Goal: Navigation & Orientation: Find specific page/section

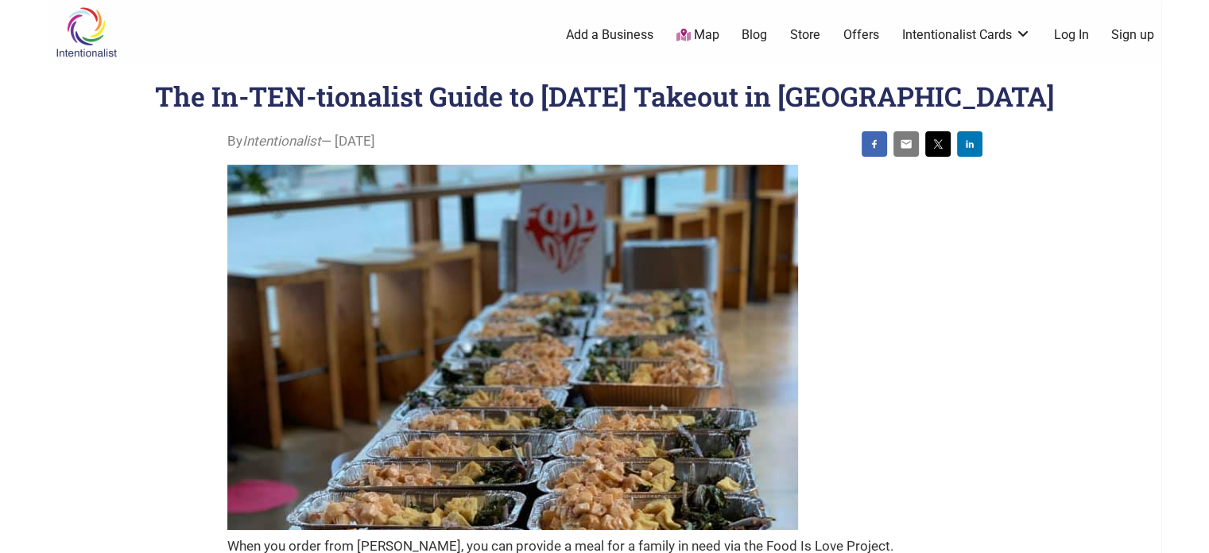
click at [696, 35] on link "Map" at bounding box center [697, 35] width 43 height 18
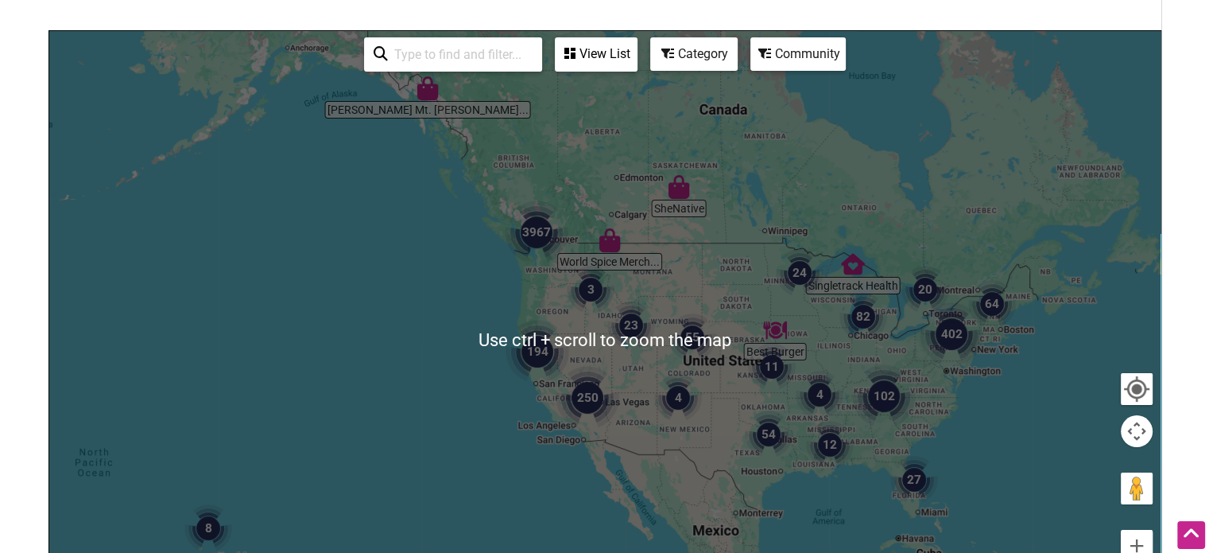
scroll to position [251, 0]
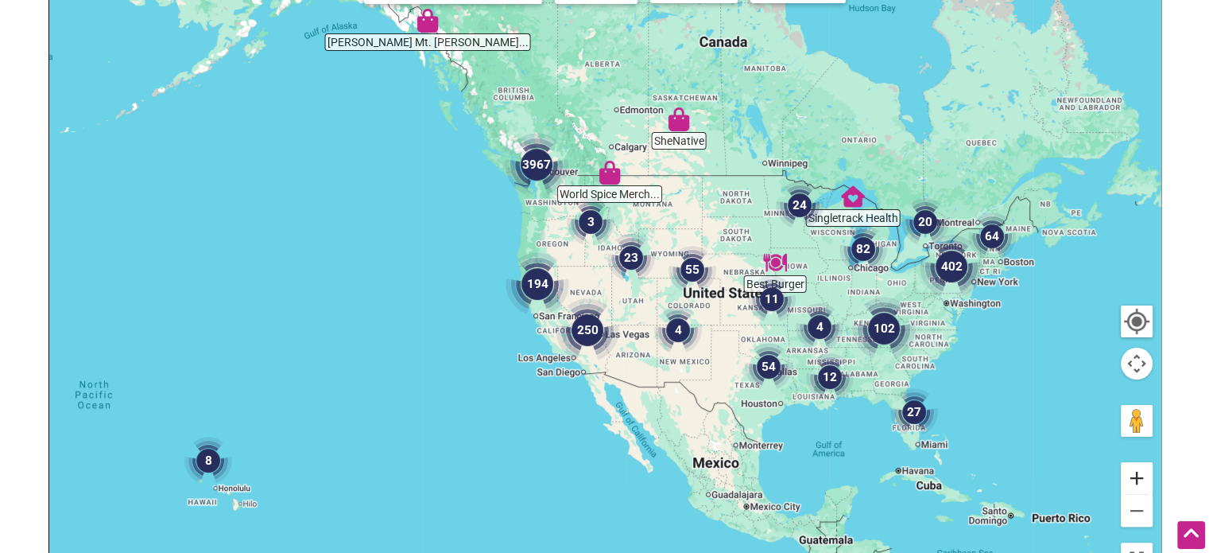
click at [1139, 473] on button "Zoom in" at bounding box center [1137, 478] width 32 height 32
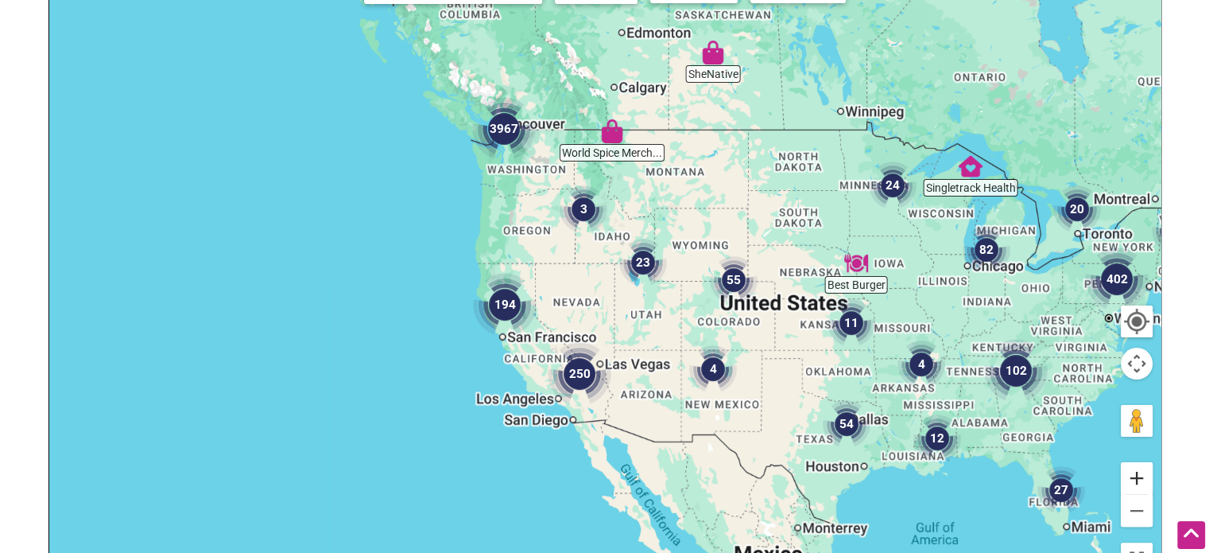
click at [1139, 473] on button "Zoom in" at bounding box center [1137, 478] width 32 height 32
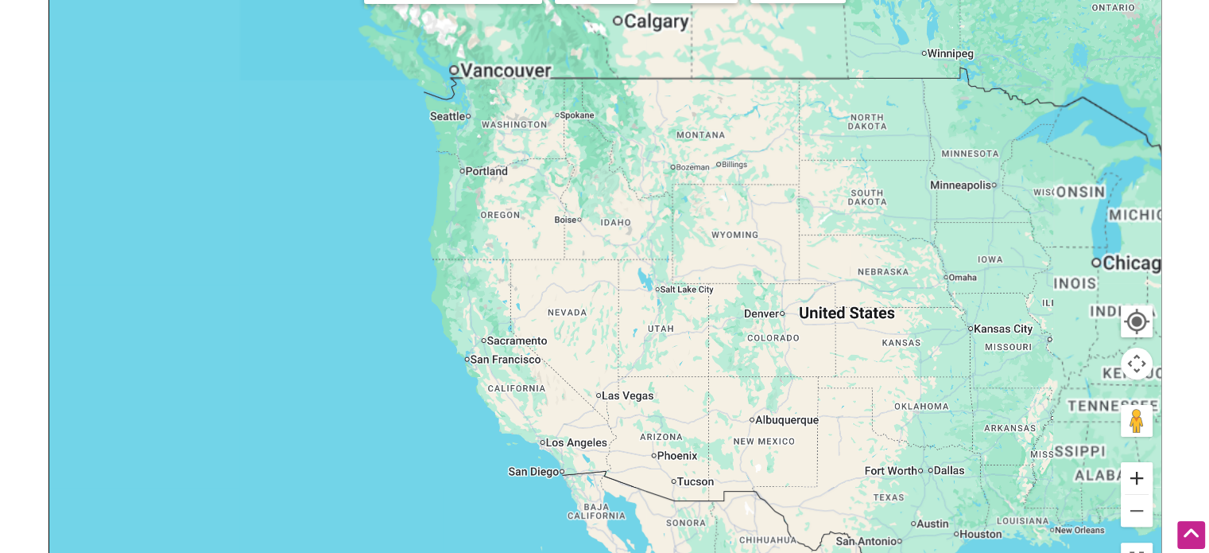
click at [1139, 473] on button "Zoom in" at bounding box center [1137, 478] width 32 height 32
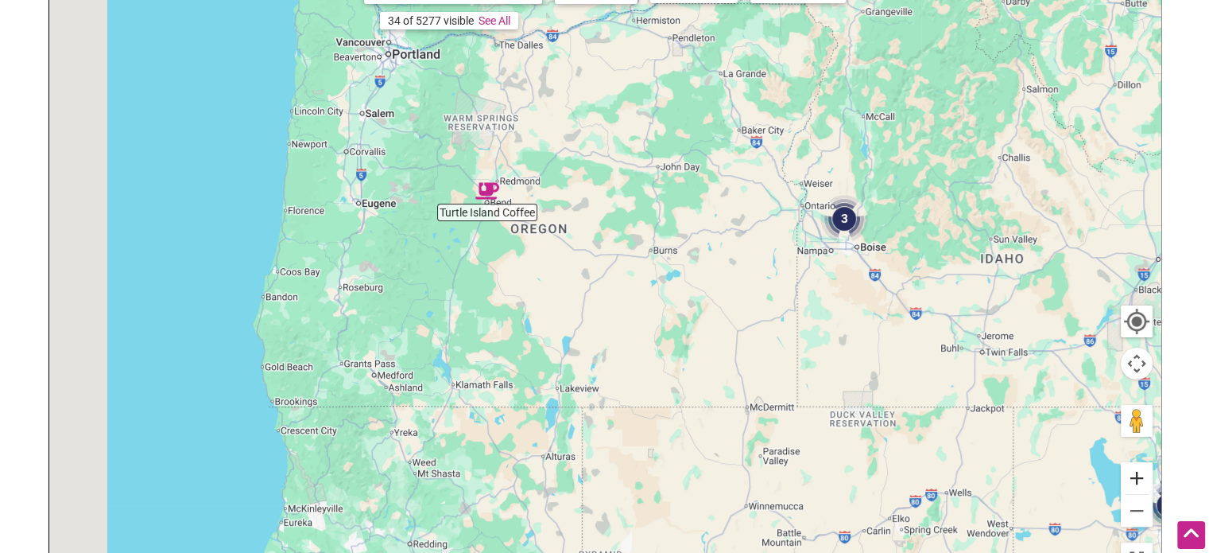
drag, startPoint x: 670, startPoint y: 193, endPoint x: 1132, endPoint y: 471, distance: 538.9
click at [1132, 471] on div "Dragonfly Bagel Co. Black Sheep Cafe [GEOGRAPHIC_DATA] Coffee 4 22 2 3 Use ctrl…" at bounding box center [605, 272] width 1112 height 619
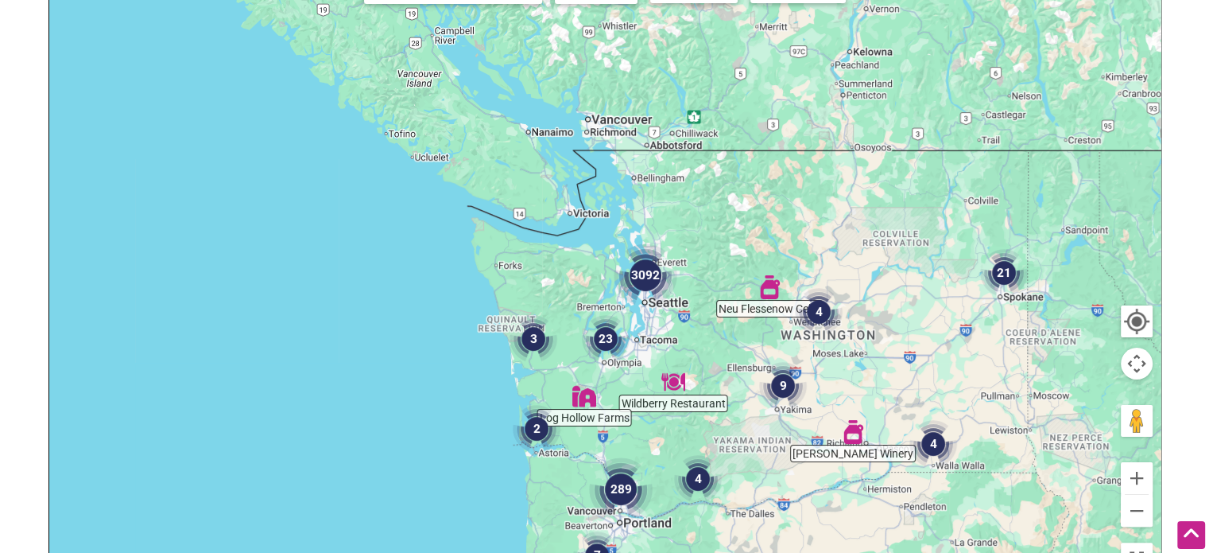
drag, startPoint x: 720, startPoint y: 257, endPoint x: 787, endPoint y: 590, distance: 339.8
click at [787, 301] on html "× Menu 0 Add a Business Map Blog Store Offers Intentionalist Cards Buy Black Ca…" at bounding box center [604, 25] width 1209 height 553
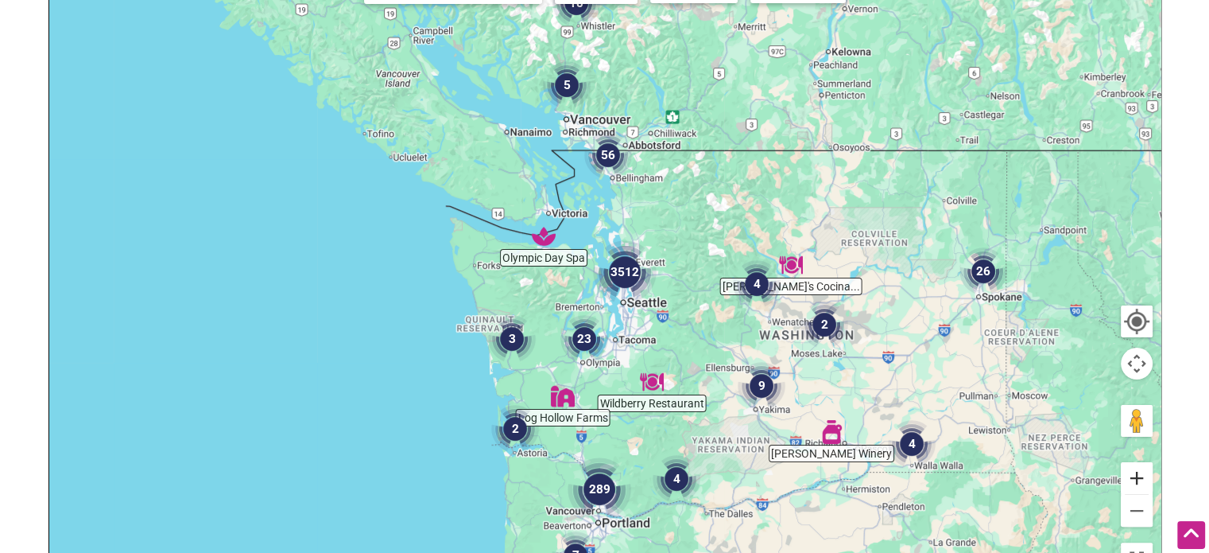
click at [1142, 473] on button "Zoom in" at bounding box center [1137, 478] width 32 height 32
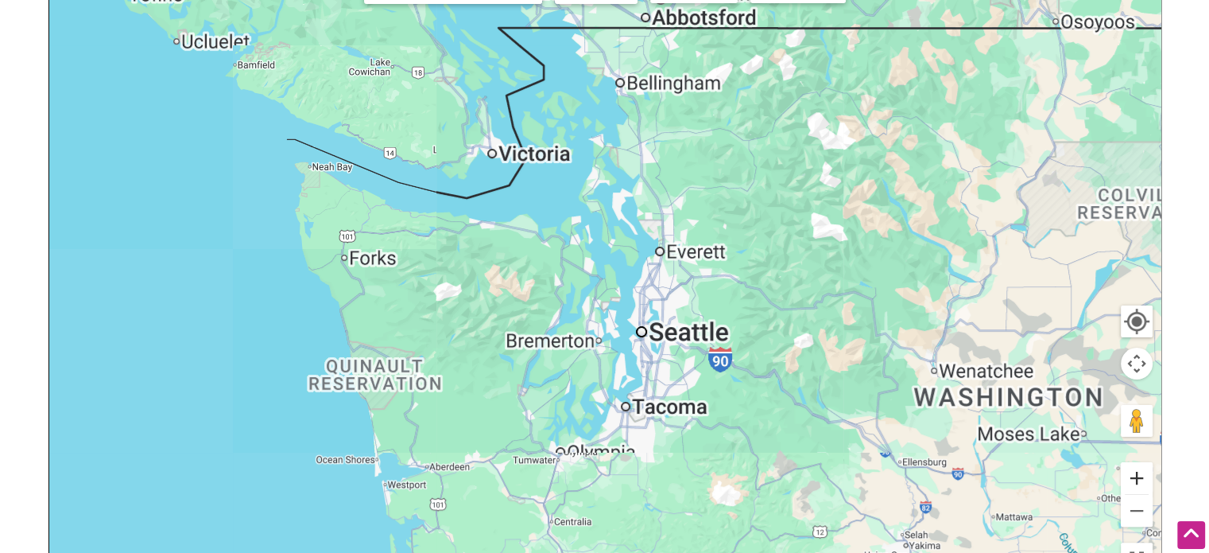
click at [1142, 473] on button "Zoom in" at bounding box center [1137, 478] width 32 height 32
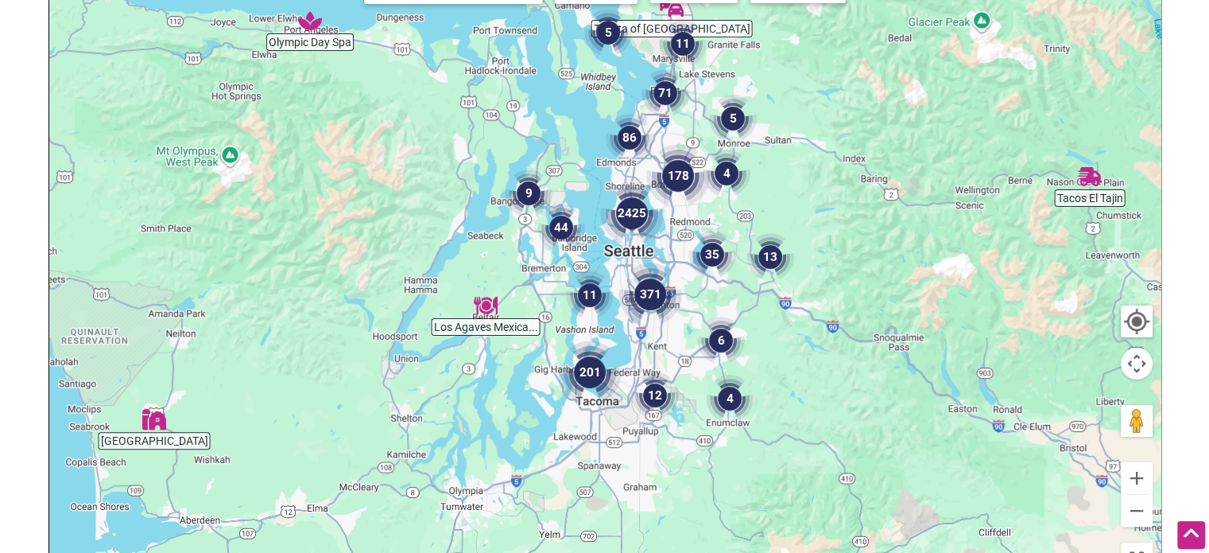
drag, startPoint x: 878, startPoint y: 362, endPoint x: 828, endPoint y: 195, distance: 174.1
click at [828, 195] on div at bounding box center [605, 272] width 1112 height 619
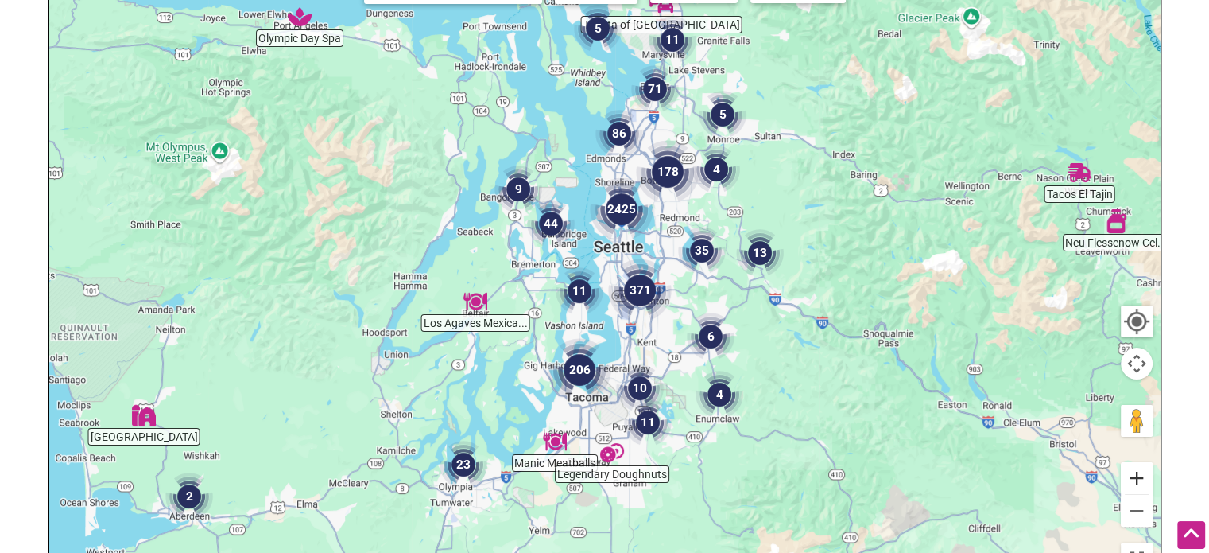
click at [1140, 471] on button "Zoom in" at bounding box center [1137, 478] width 32 height 32
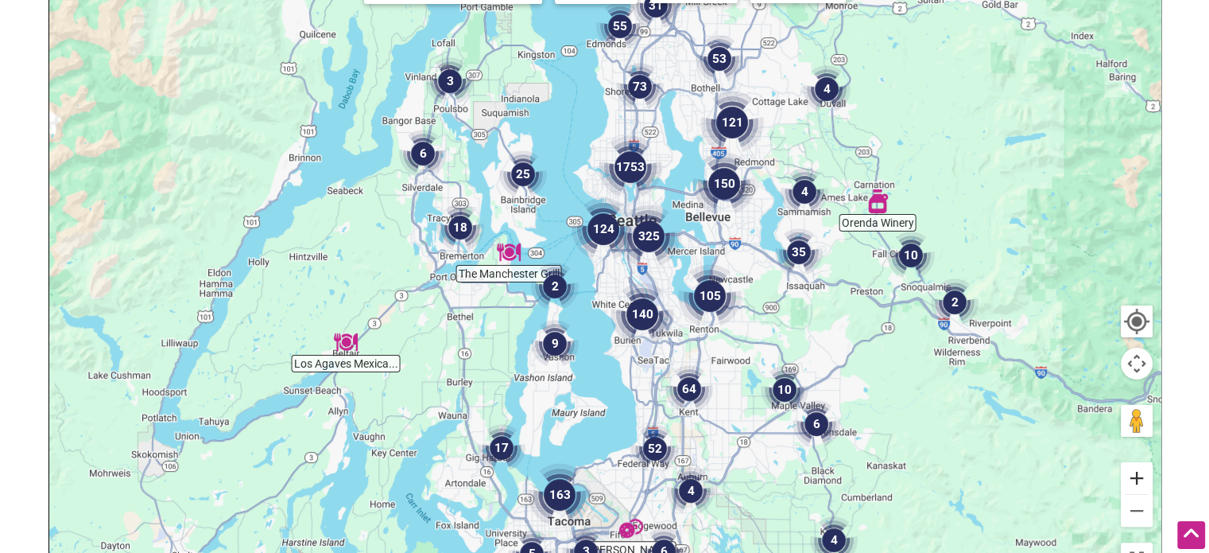
click at [1140, 471] on button "Zoom in" at bounding box center [1137, 478] width 32 height 32
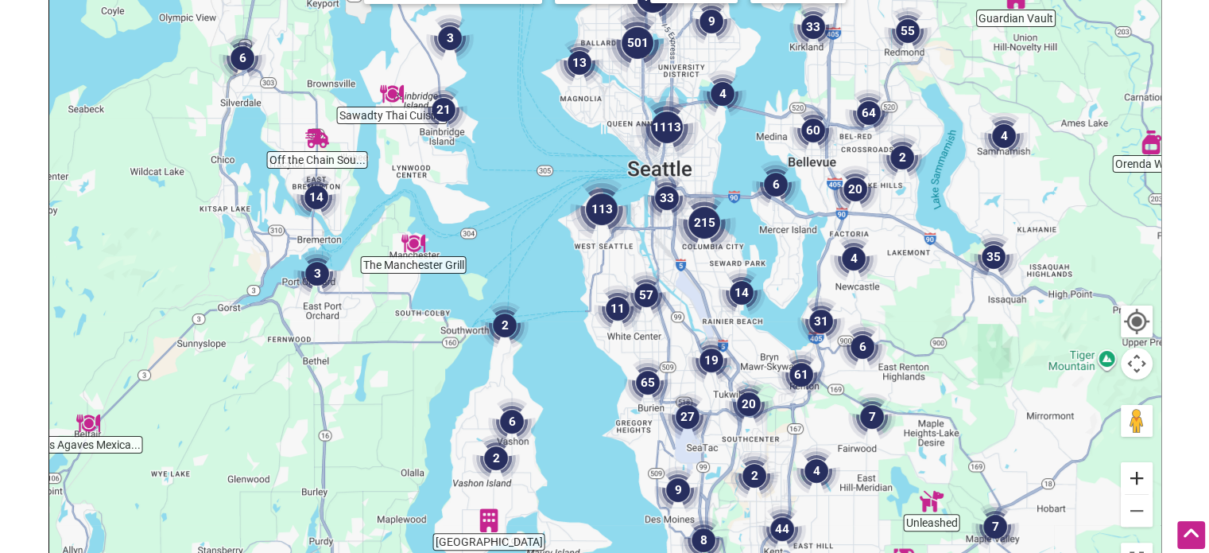
click at [1140, 471] on button "Zoom in" at bounding box center [1137, 478] width 32 height 32
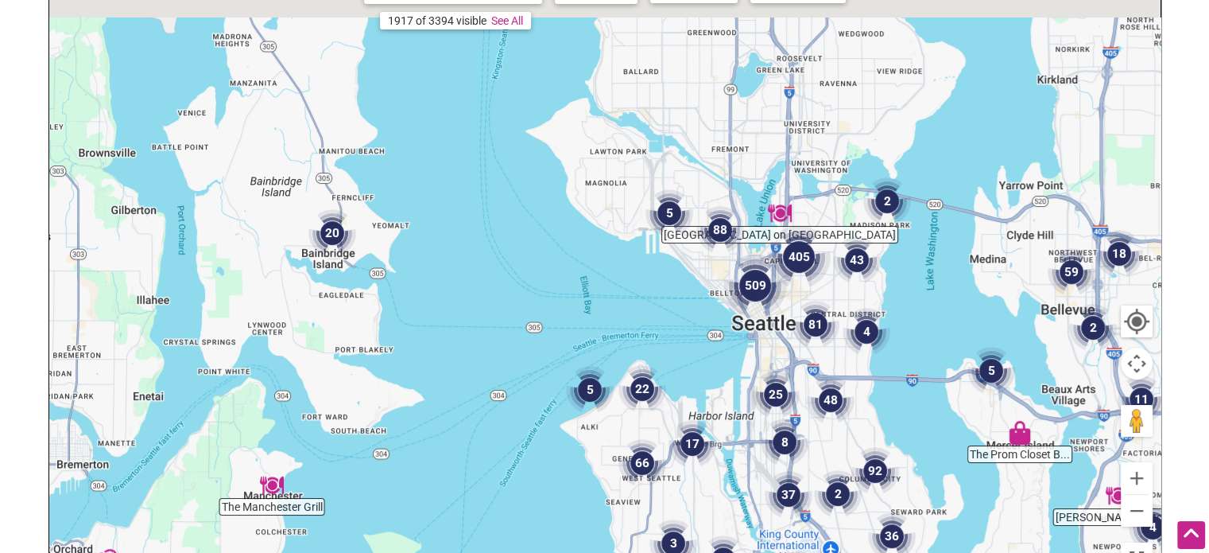
drag, startPoint x: 667, startPoint y: 82, endPoint x: 721, endPoint y: 390, distance: 312.4
click at [721, 390] on div at bounding box center [605, 272] width 1112 height 619
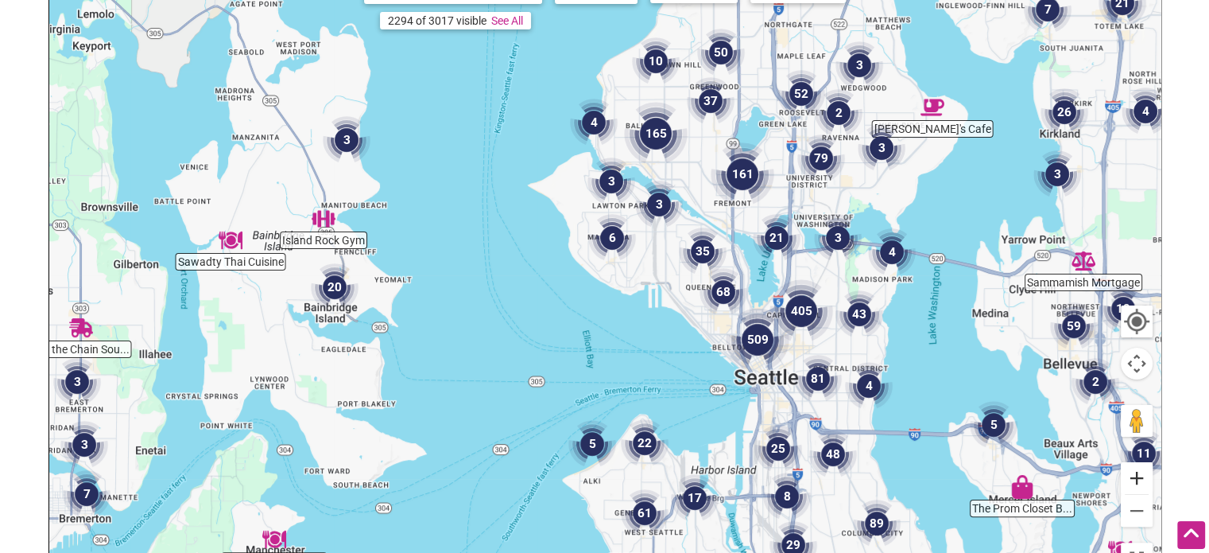
click at [1135, 479] on button "Zoom in" at bounding box center [1137, 478] width 32 height 32
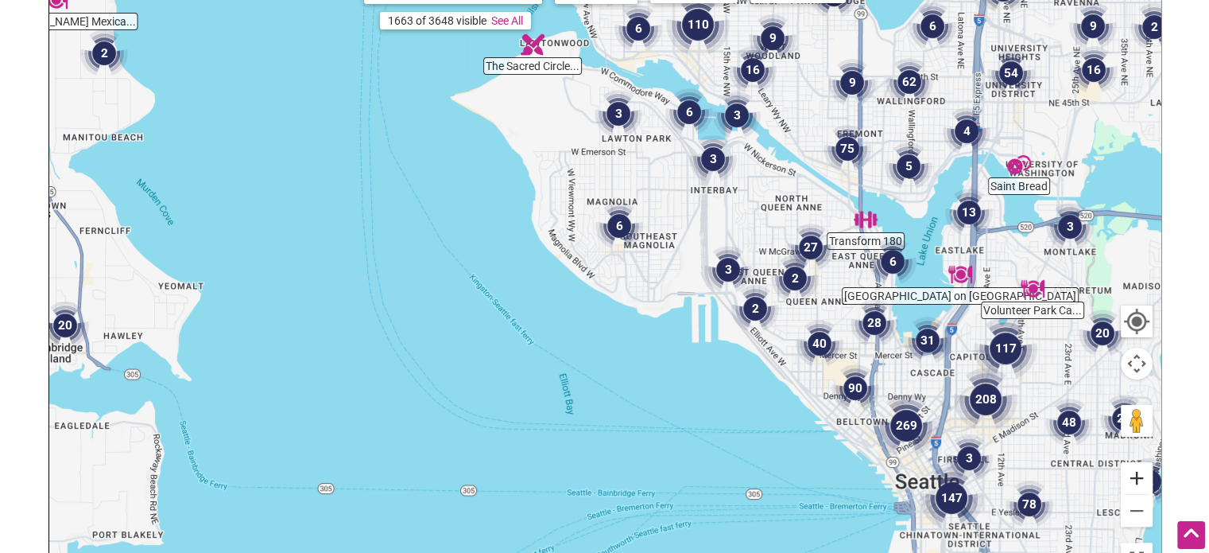
click at [1135, 479] on button "Zoom in" at bounding box center [1137, 478] width 32 height 32
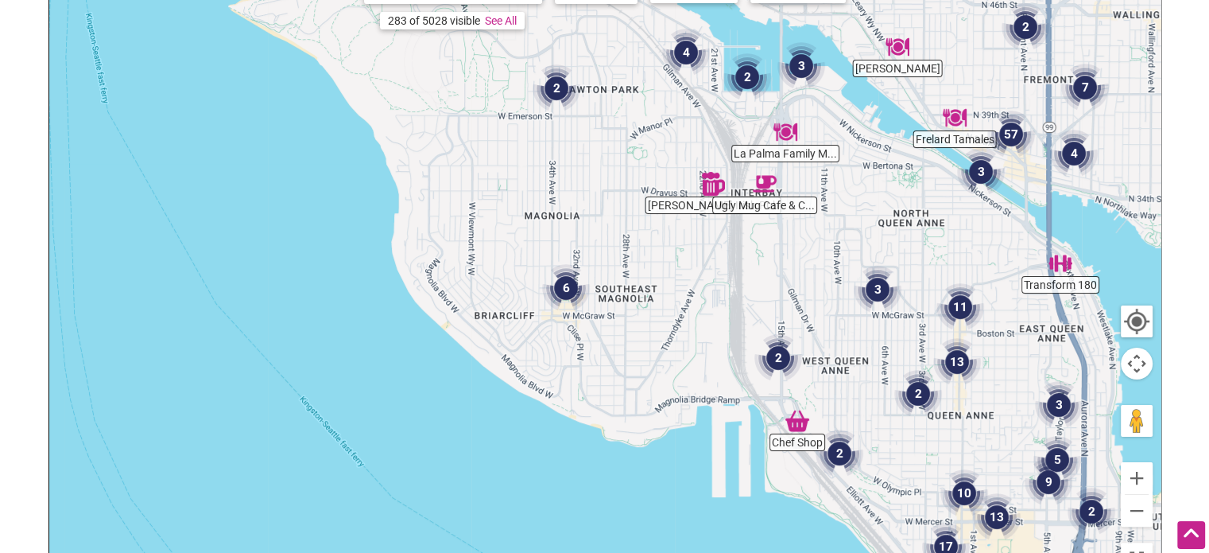
drag, startPoint x: 712, startPoint y: 174, endPoint x: 636, endPoint y: 260, distance: 114.4
click at [636, 260] on div at bounding box center [605, 272] width 1112 height 619
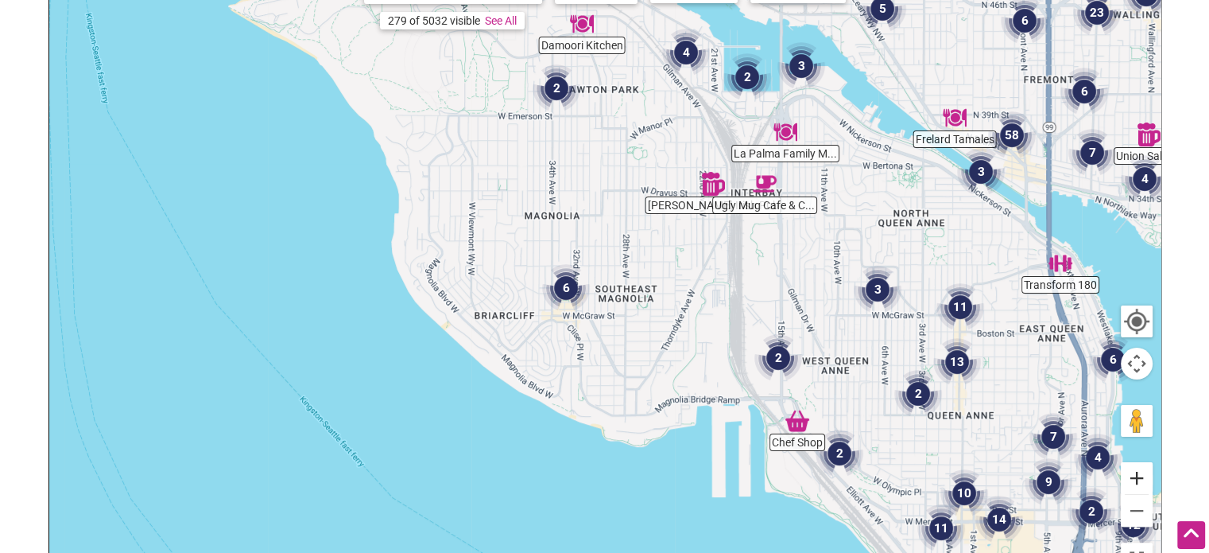
click at [1134, 476] on button "Zoom in" at bounding box center [1137, 478] width 32 height 32
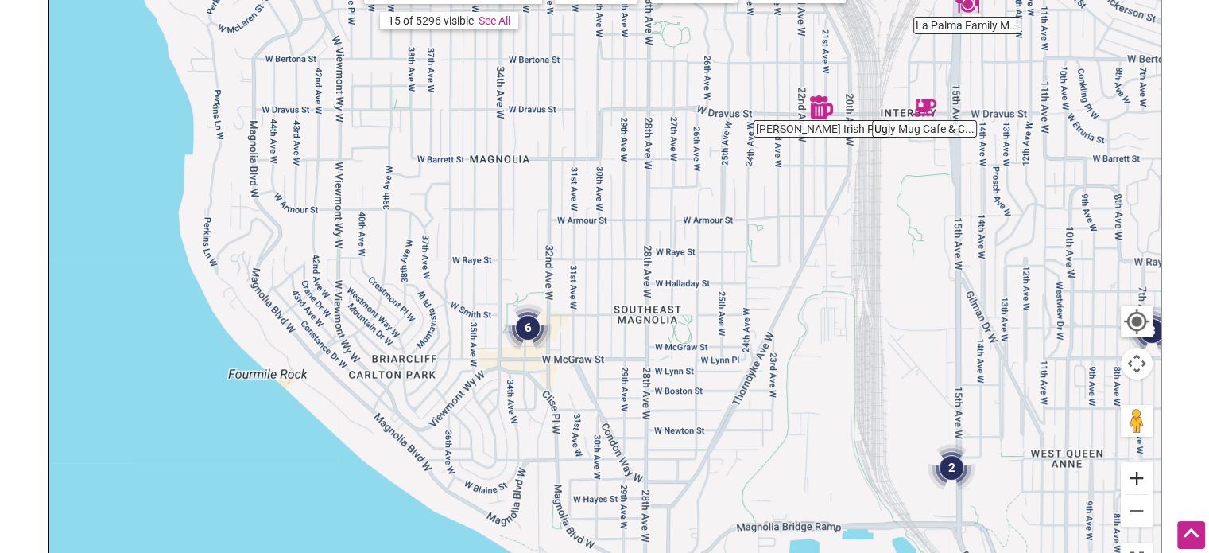
click at [1134, 476] on button "Zoom in" at bounding box center [1137, 478] width 32 height 32
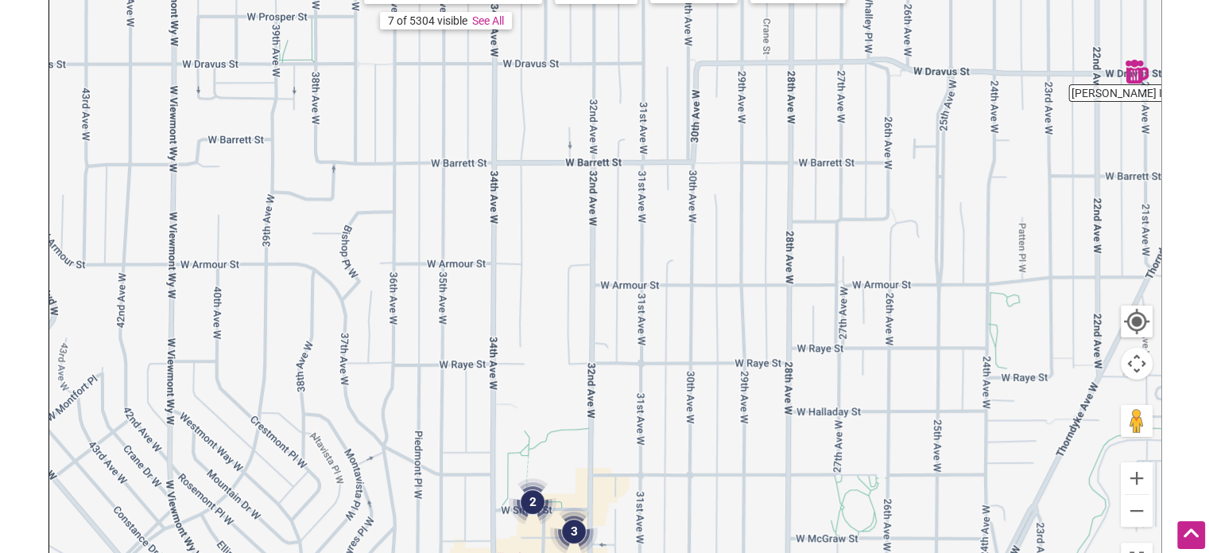
drag, startPoint x: 611, startPoint y: 237, endPoint x: 782, endPoint y: 527, distance: 336.8
click at [782, 527] on div at bounding box center [605, 272] width 1112 height 619
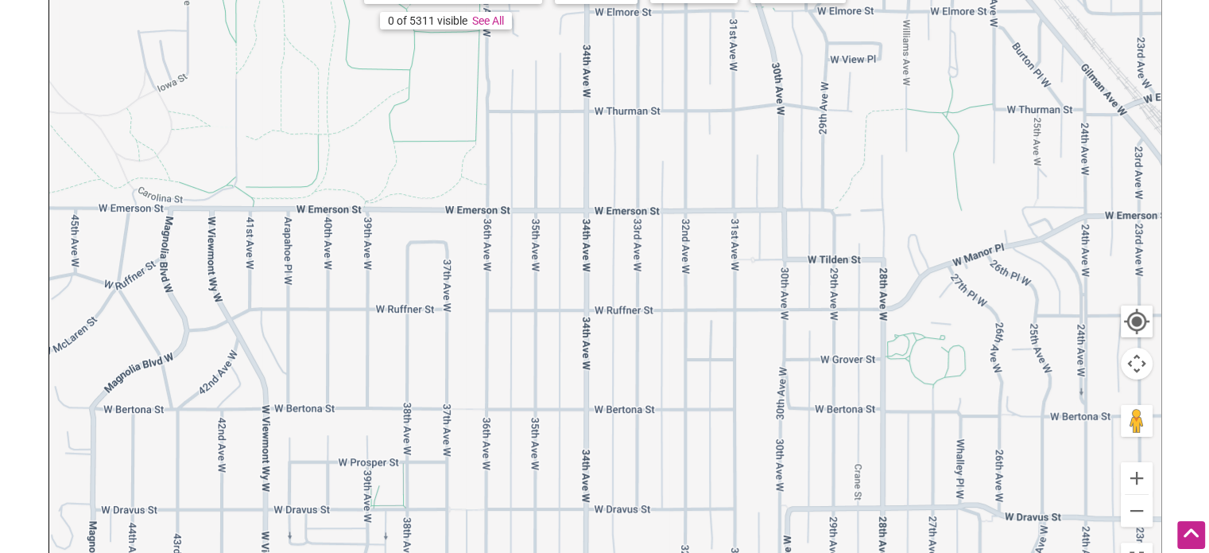
drag, startPoint x: 665, startPoint y: 320, endPoint x: 683, endPoint y: 590, distance: 270.2
click at [683, 301] on html "× Menu 0 Add a Business Map Blog Store Offers Intentionalist Cards Buy Black Ca…" at bounding box center [604, 25] width 1209 height 553
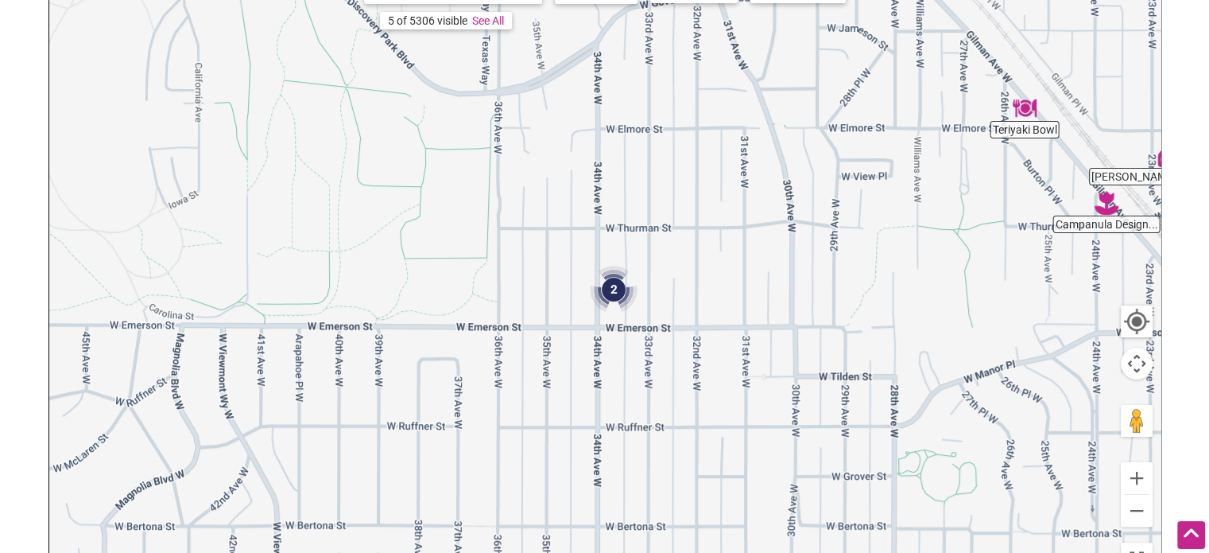
drag, startPoint x: 669, startPoint y: 397, endPoint x: 679, endPoint y: 520, distance: 123.7
click at [679, 520] on div at bounding box center [605, 272] width 1112 height 619
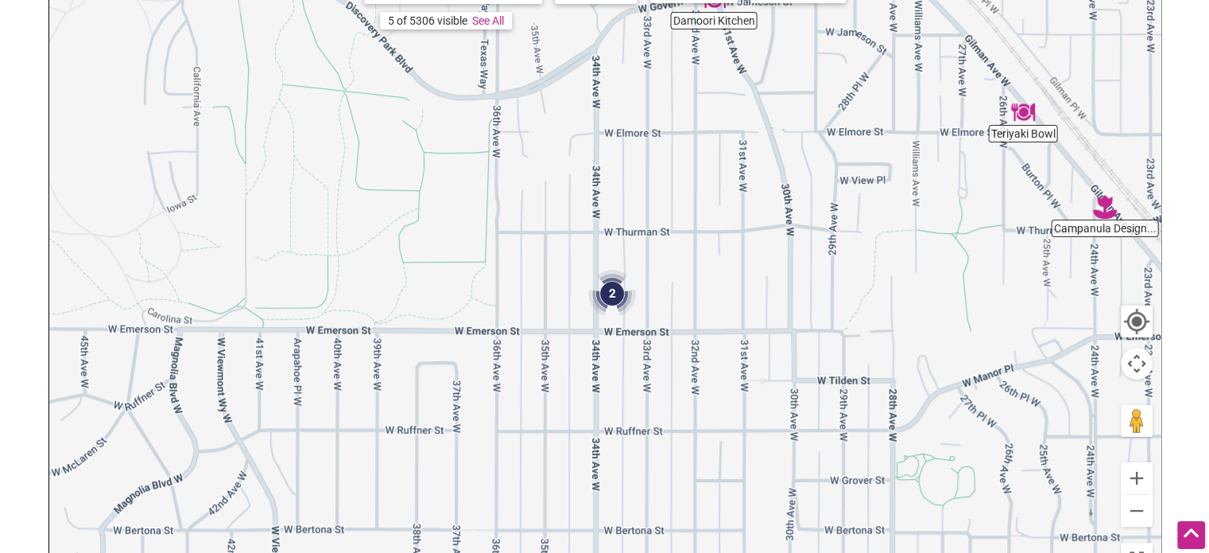
click at [611, 288] on img "2" at bounding box center [612, 294] width 48 height 48
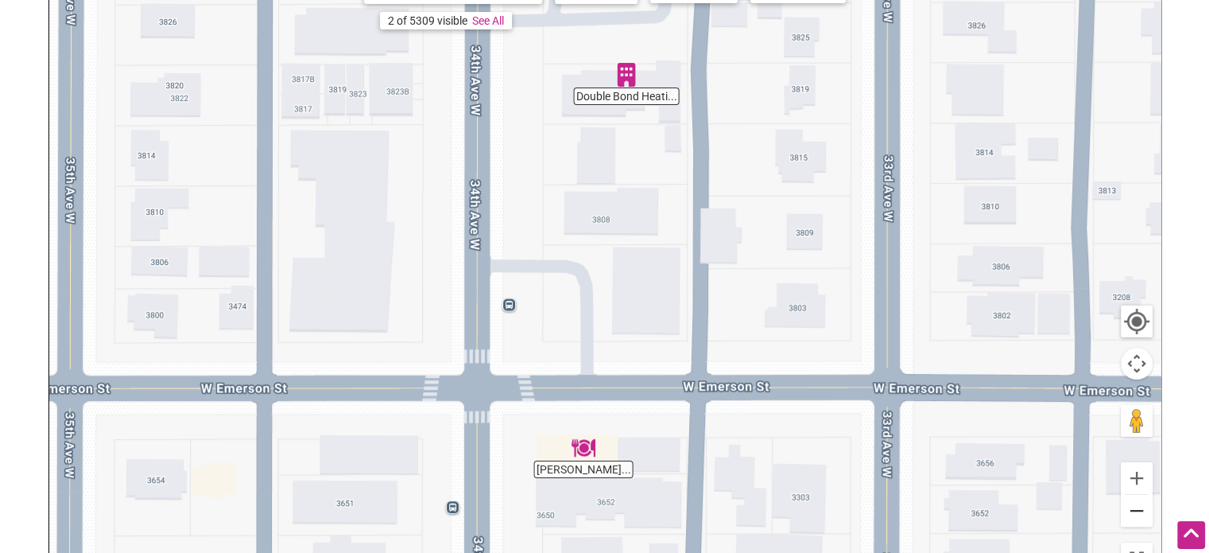
click at [1143, 502] on button "Zoom out" at bounding box center [1137, 511] width 32 height 32
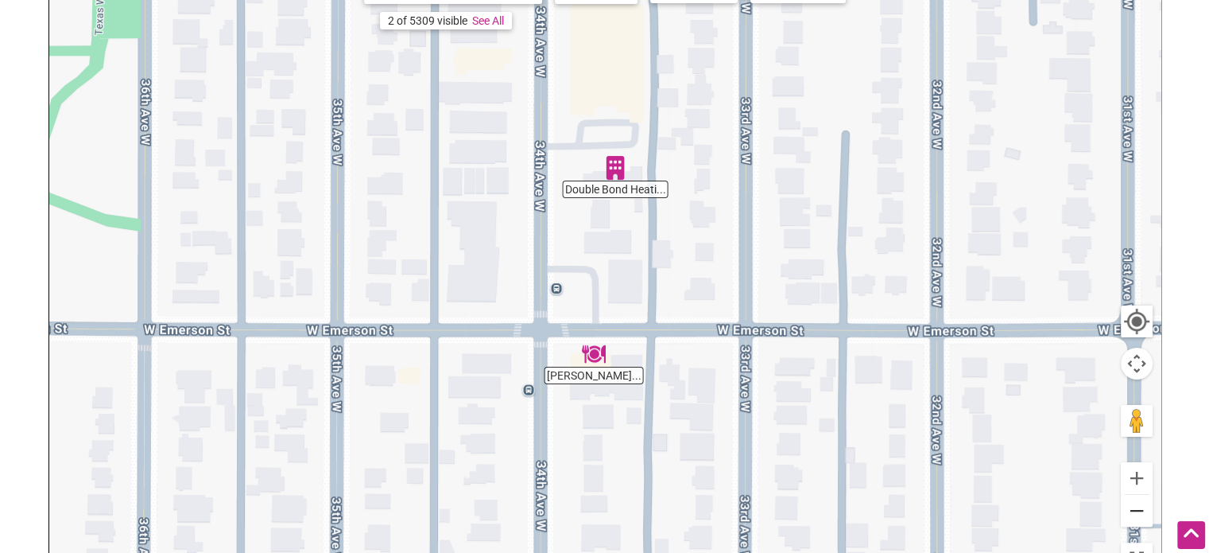
click at [1143, 502] on button "Zoom out" at bounding box center [1137, 511] width 32 height 32
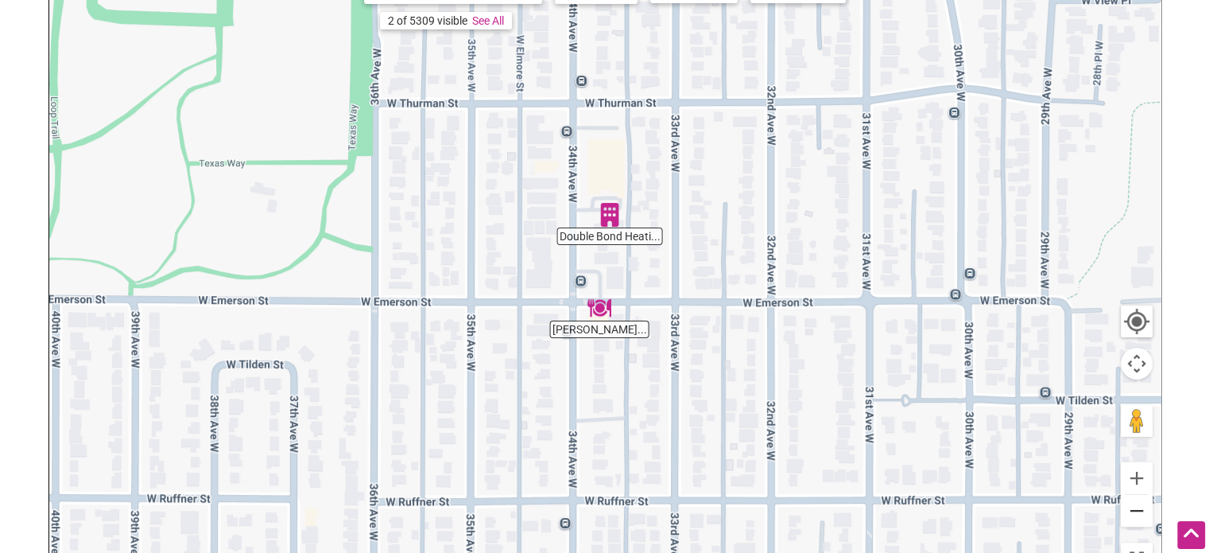
click at [1143, 502] on button "Zoom out" at bounding box center [1137, 511] width 32 height 32
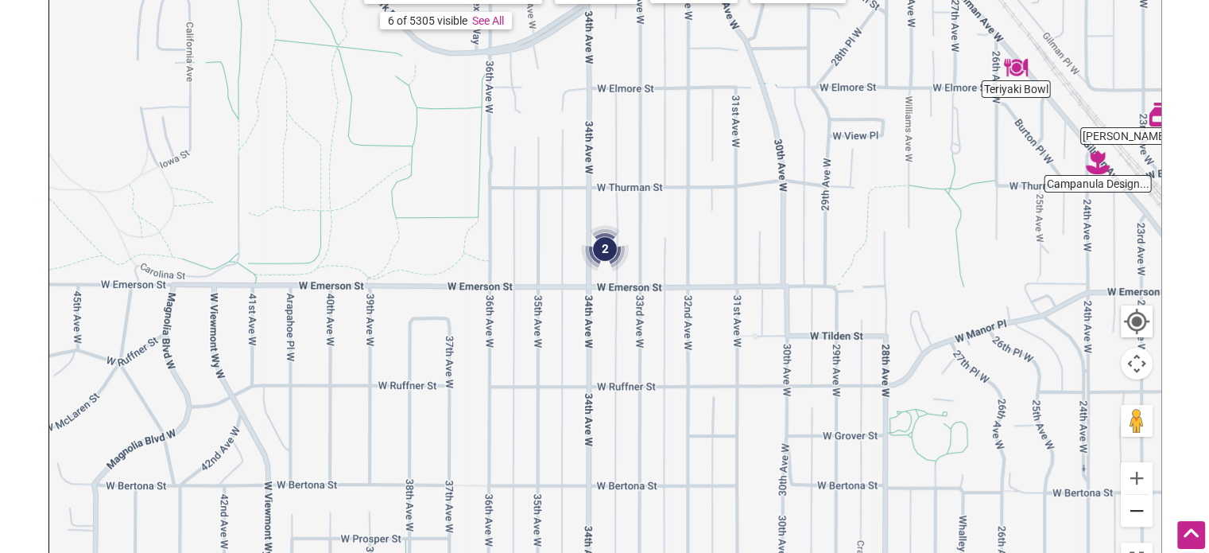
click at [1143, 502] on button "Zoom out" at bounding box center [1137, 511] width 32 height 32
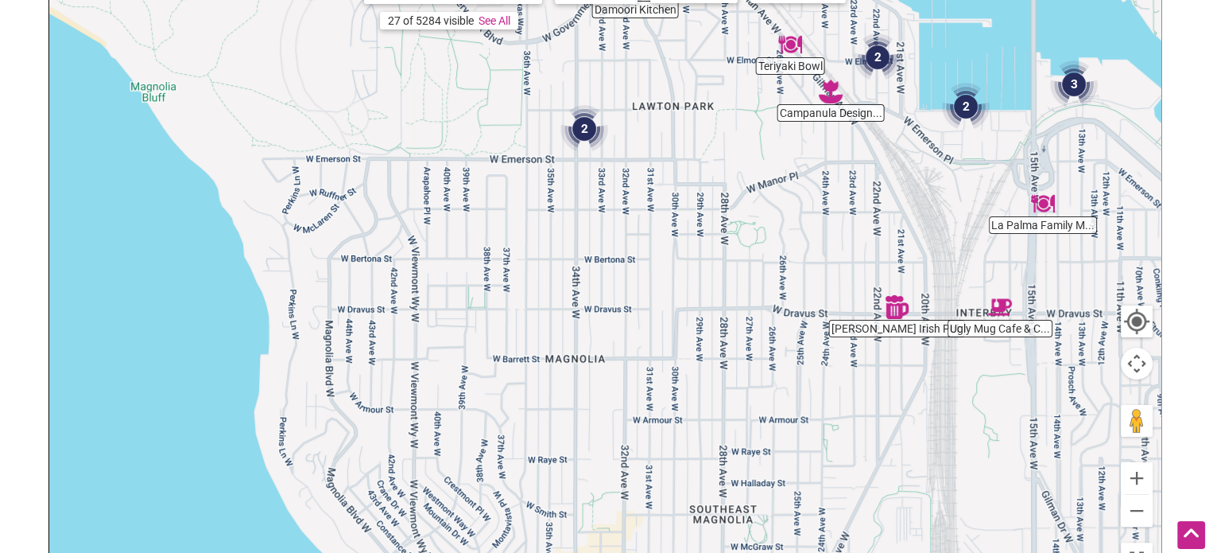
drag, startPoint x: 778, startPoint y: 383, endPoint x: 751, endPoint y: 227, distance: 158.3
click at [751, 227] on div "To navigate, press the arrow keys." at bounding box center [605, 272] width 1112 height 619
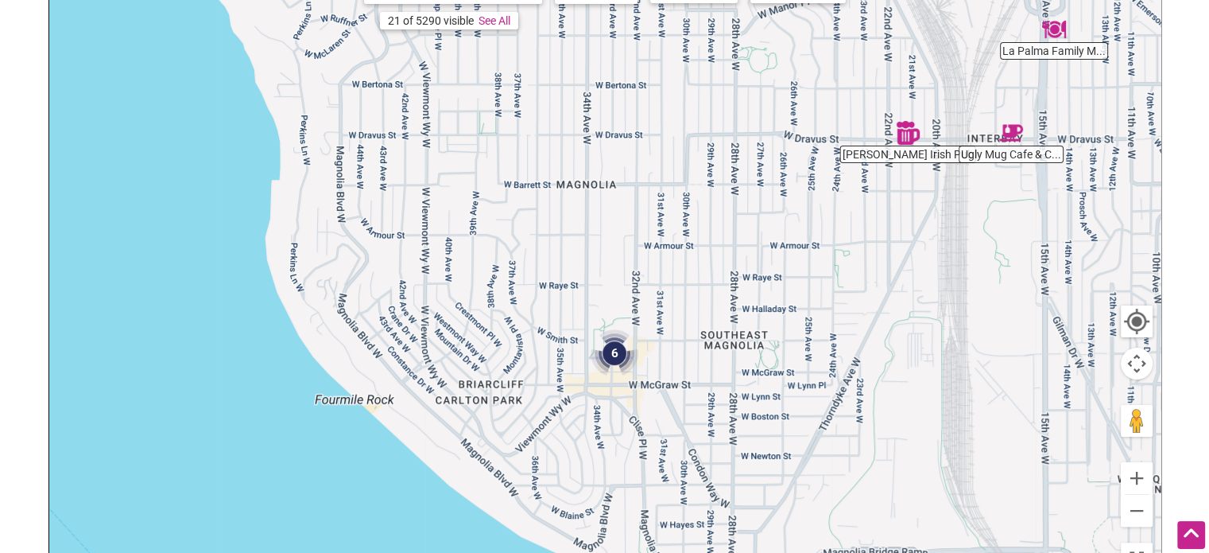
drag, startPoint x: 770, startPoint y: 352, endPoint x: 778, endPoint y: 146, distance: 206.1
click at [778, 146] on div "To navigate, press the arrow keys." at bounding box center [605, 272] width 1112 height 619
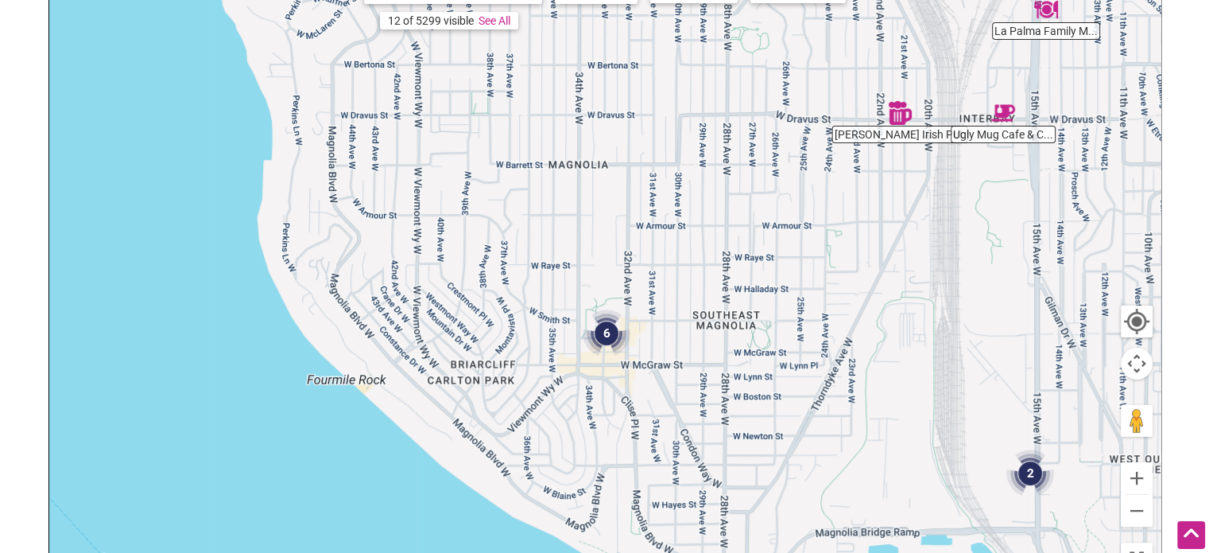
click at [610, 325] on img "6" at bounding box center [607, 333] width 48 height 48
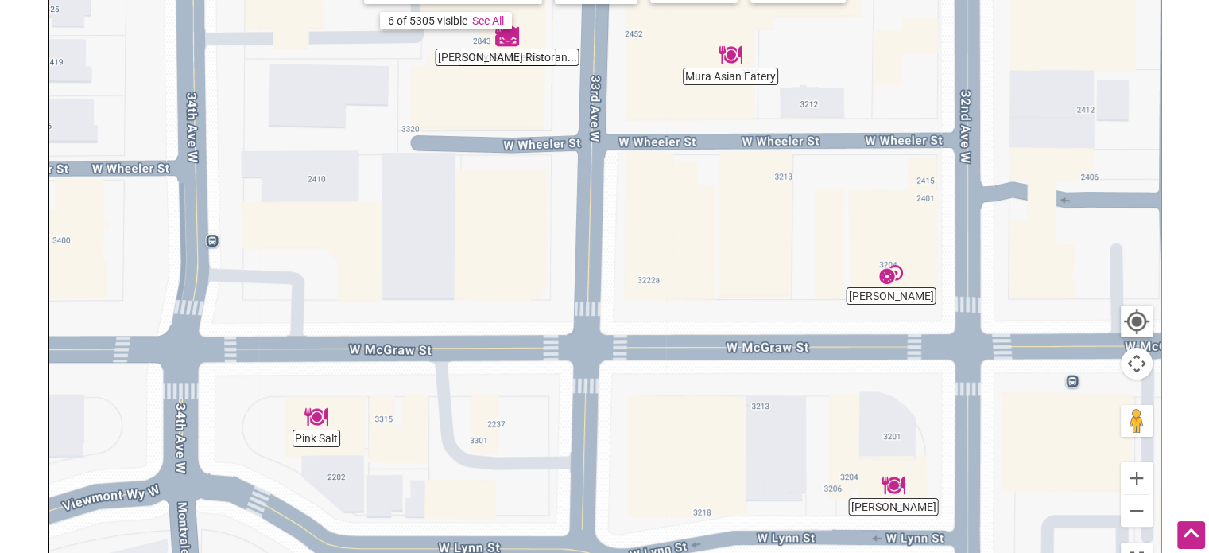
click at [316, 414] on img "Pink Salt" at bounding box center [317, 417] width 24 height 24
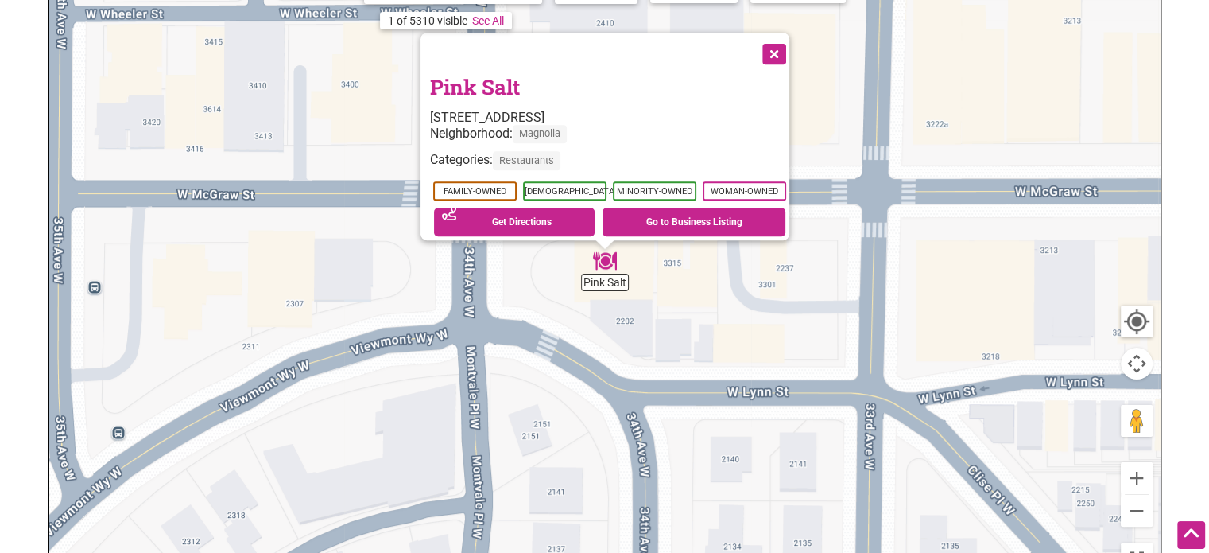
click at [785, 42] on button "Close" at bounding box center [773, 53] width 40 height 40
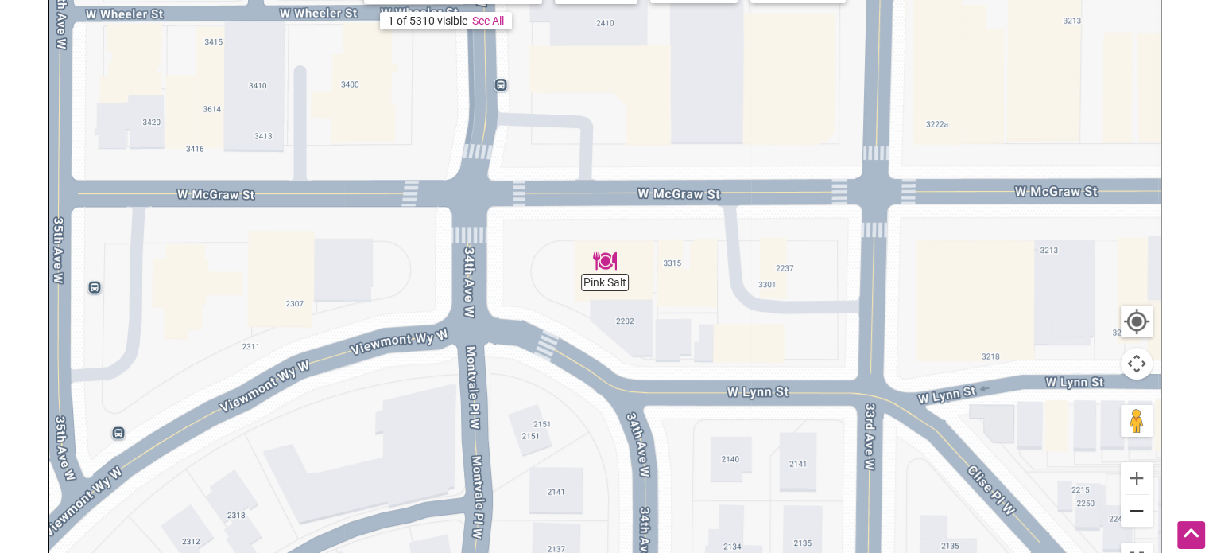
click at [1143, 510] on button "Zoom out" at bounding box center [1137, 511] width 32 height 32
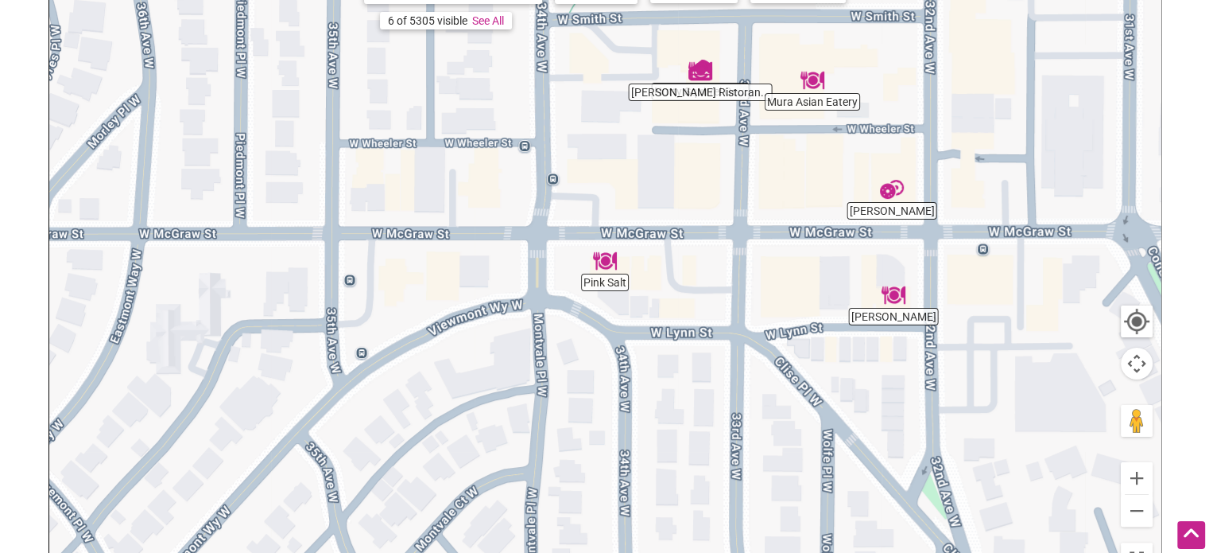
click at [884, 193] on img "Petit Pierre Bakery" at bounding box center [892, 189] width 24 height 24
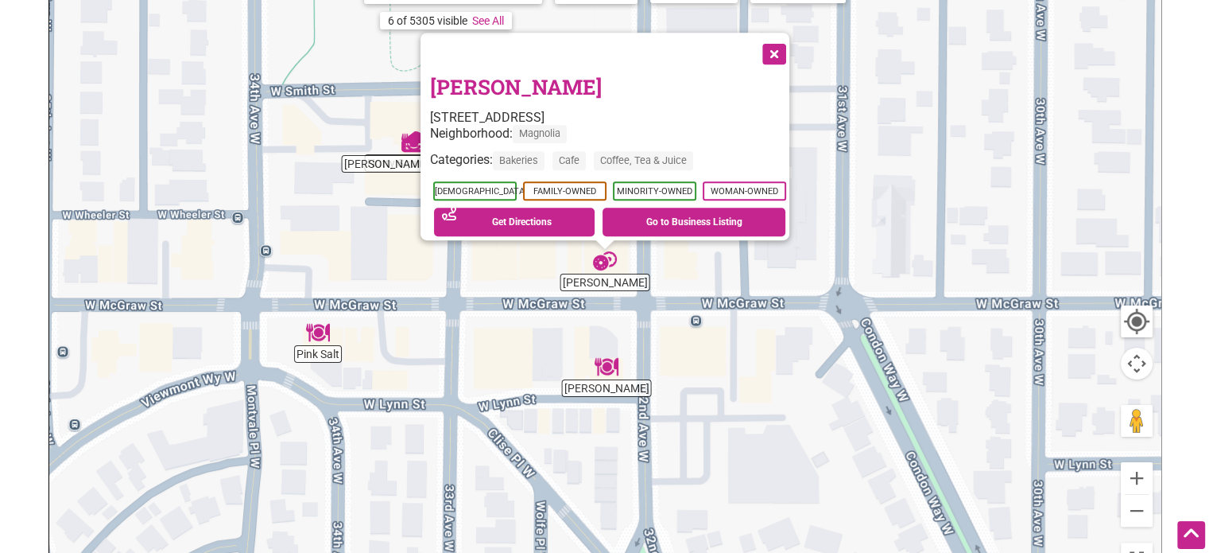
click at [782, 50] on button "Close" at bounding box center [773, 53] width 40 height 40
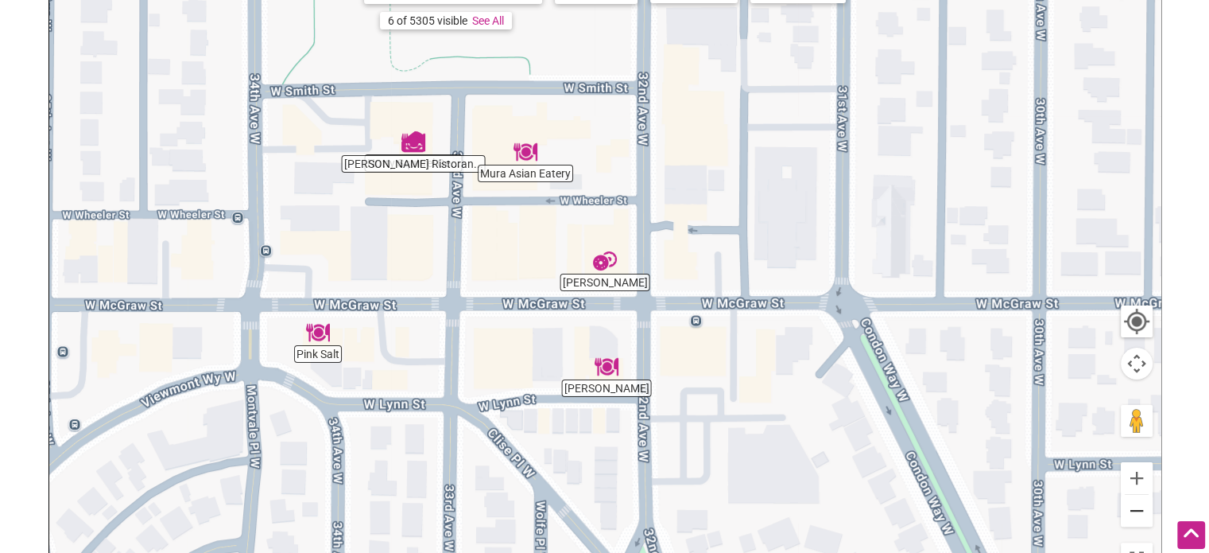
click at [1136, 502] on button "Zoom out" at bounding box center [1137, 511] width 32 height 32
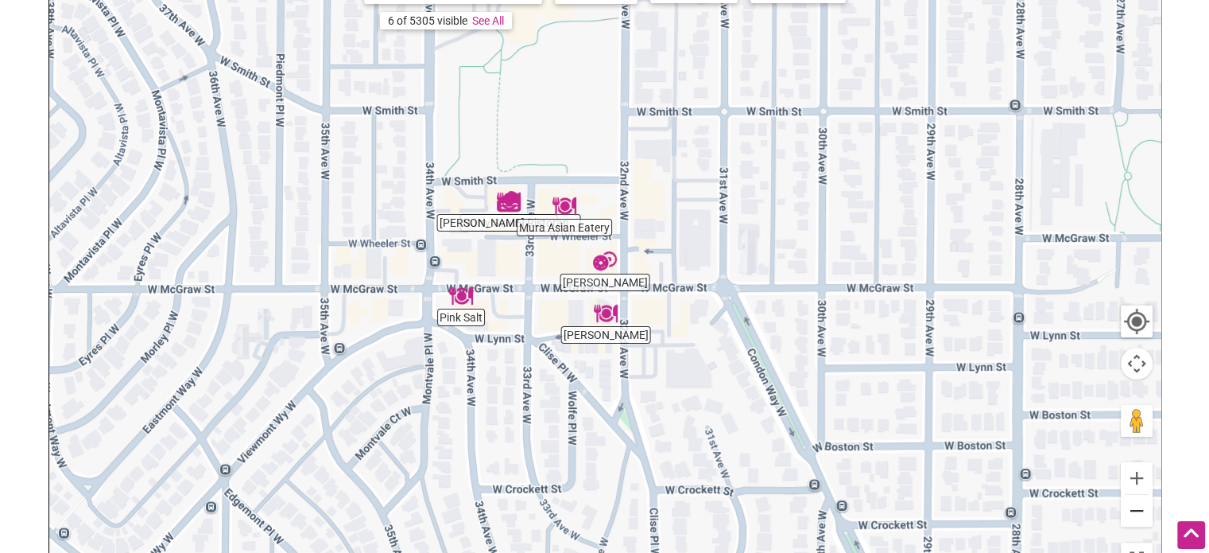
click at [1138, 505] on button "Zoom out" at bounding box center [1137, 511] width 32 height 32
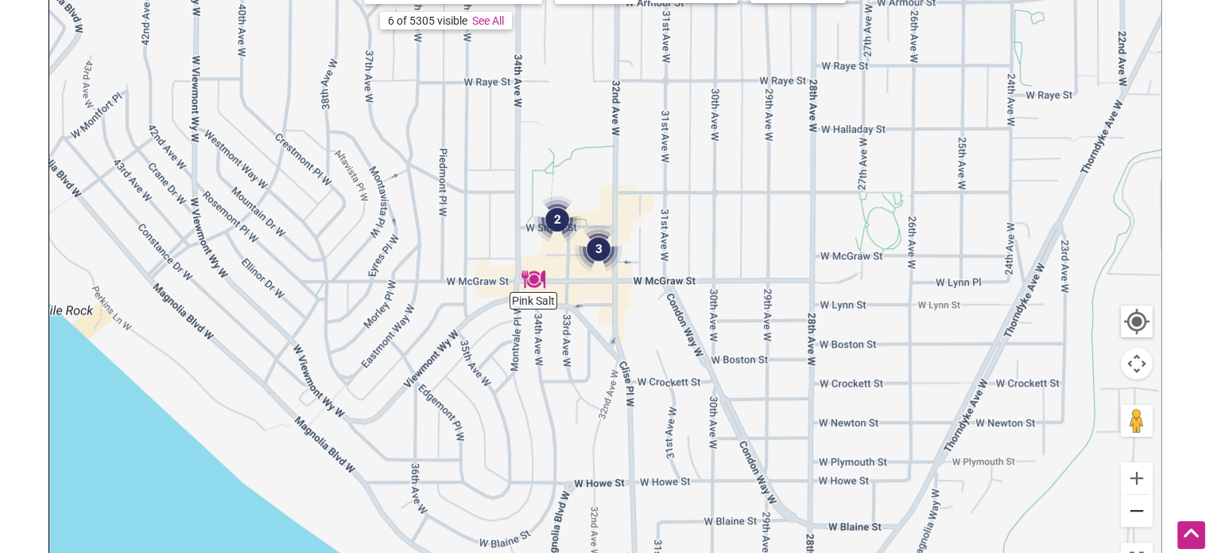
click at [1138, 505] on button "Zoom out" at bounding box center [1137, 511] width 32 height 32
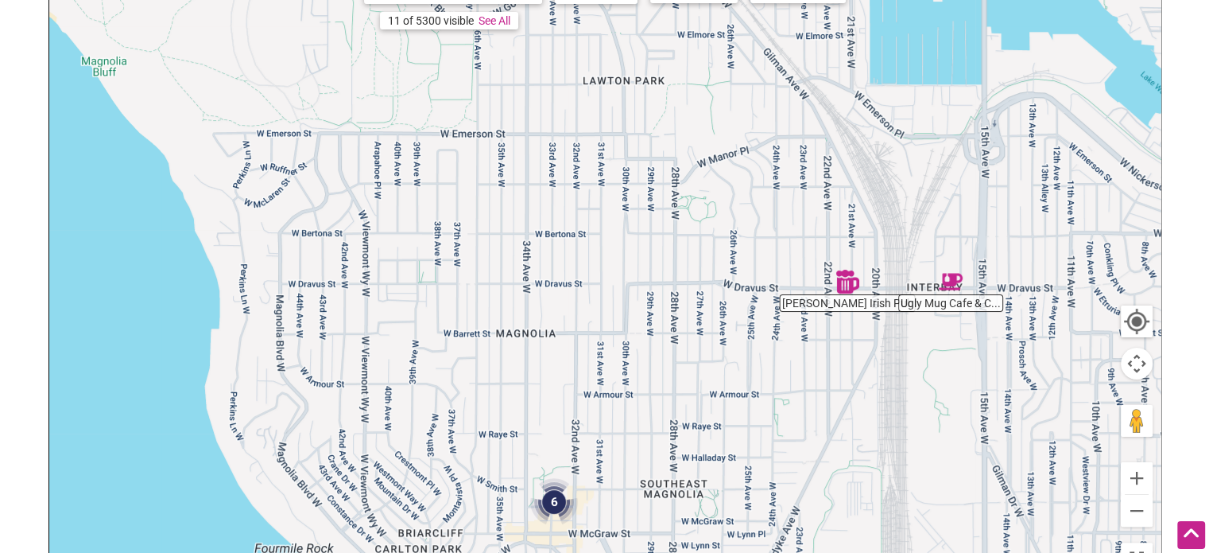
drag, startPoint x: 906, startPoint y: 208, endPoint x: 871, endPoint y: 471, distance: 266.3
click at [871, 471] on div "To navigate, press the arrow keys." at bounding box center [605, 272] width 1112 height 619
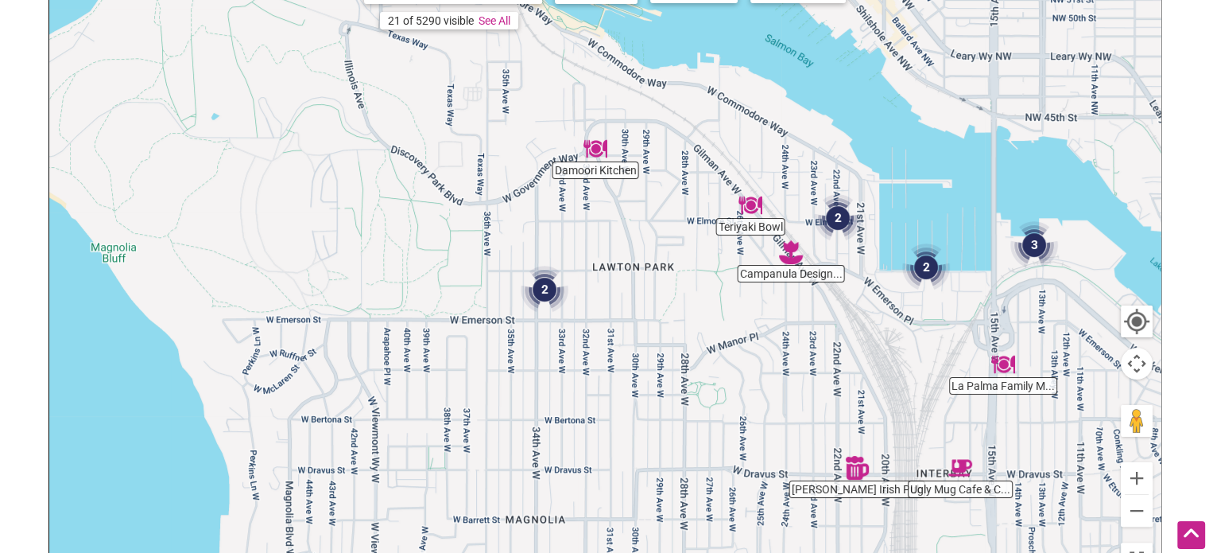
drag, startPoint x: 798, startPoint y: 241, endPoint x: 809, endPoint y: 429, distance: 188.7
click at [809, 429] on div "To navigate, press the arrow keys." at bounding box center [605, 272] width 1112 height 619
